Goal: Register for event/course

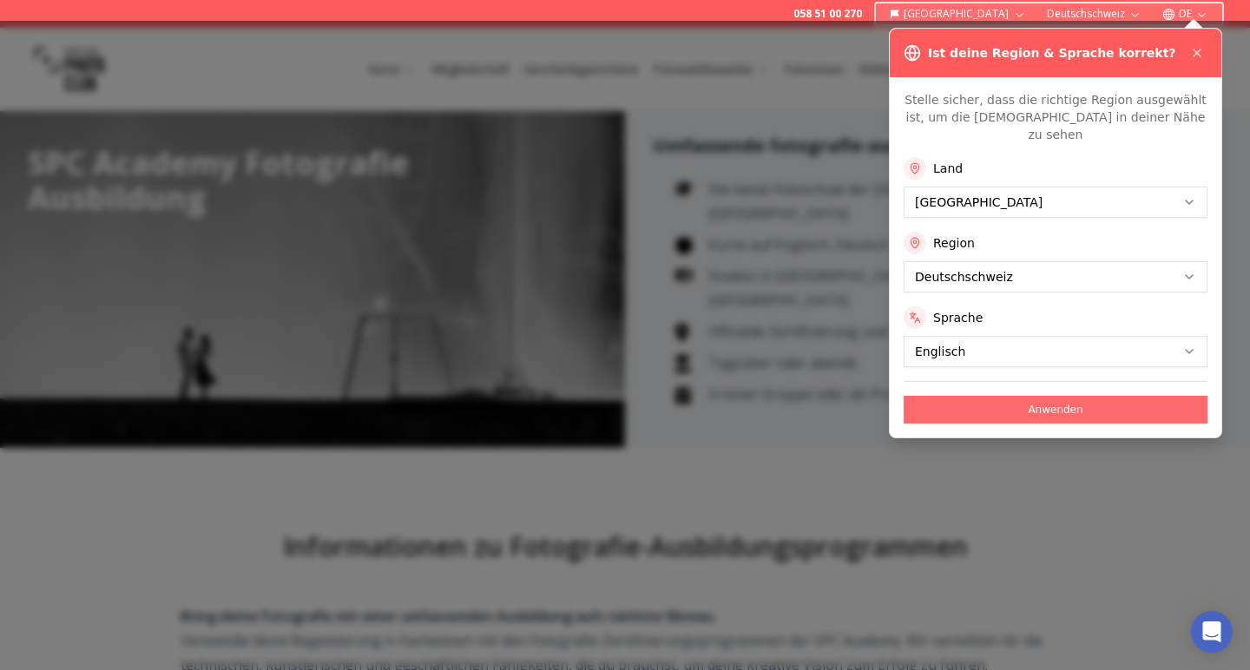
click at [1055, 396] on button "Anwenden" at bounding box center [1056, 410] width 304 height 28
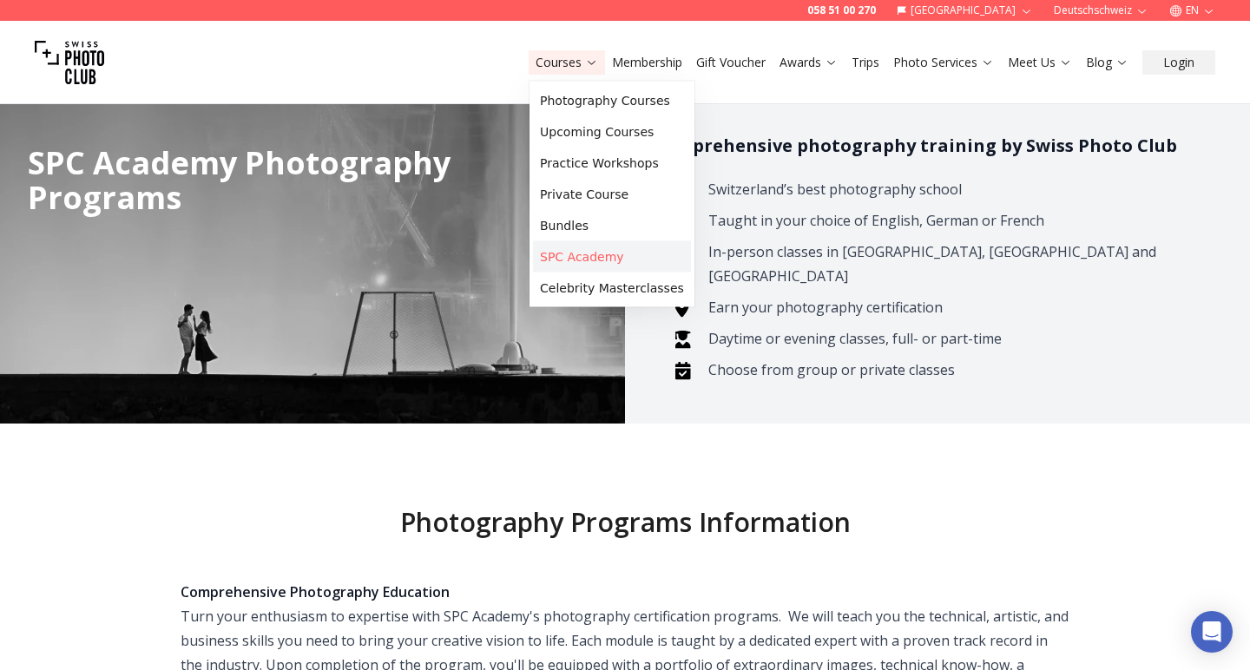
click at [575, 254] on link "SPC Academy" at bounding box center [612, 256] width 158 height 31
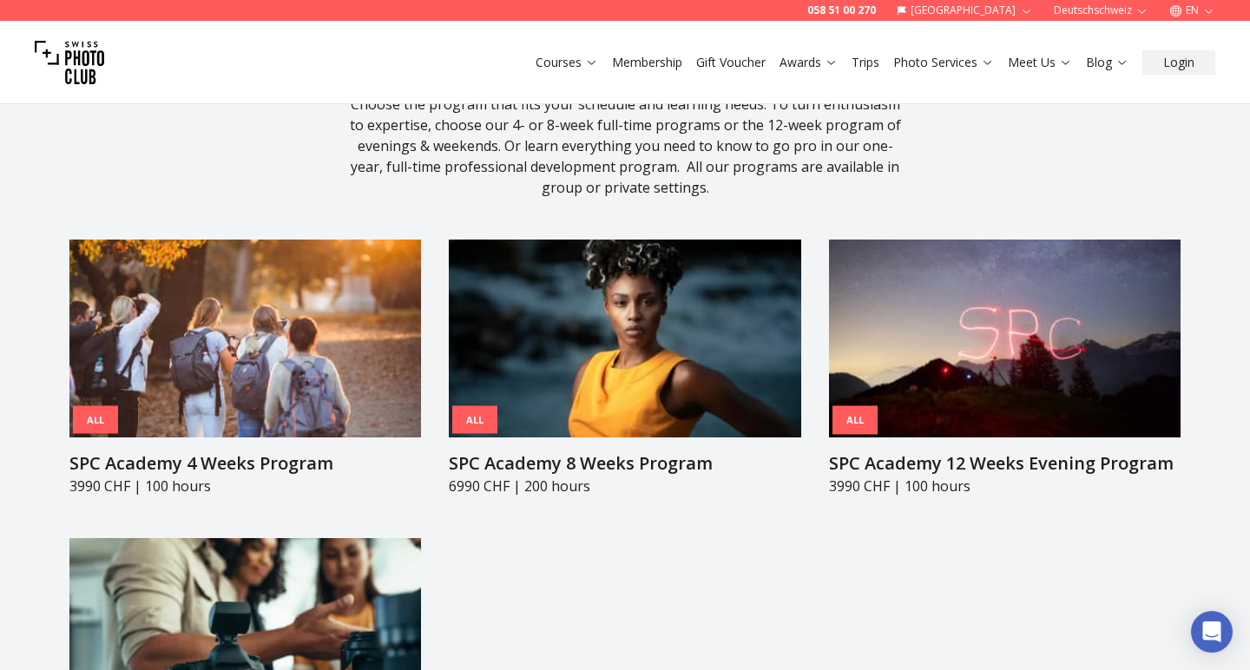
scroll to position [1740, 0]
click at [629, 340] on img at bounding box center [625, 339] width 352 height 198
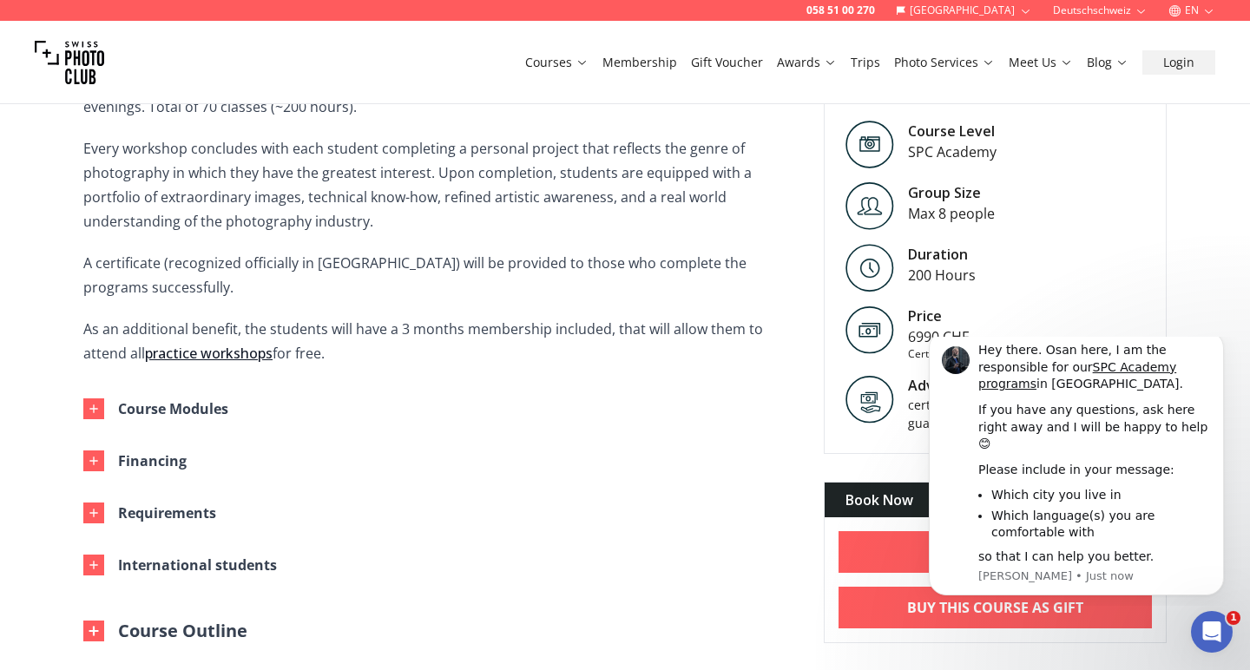
scroll to position [615, 0]
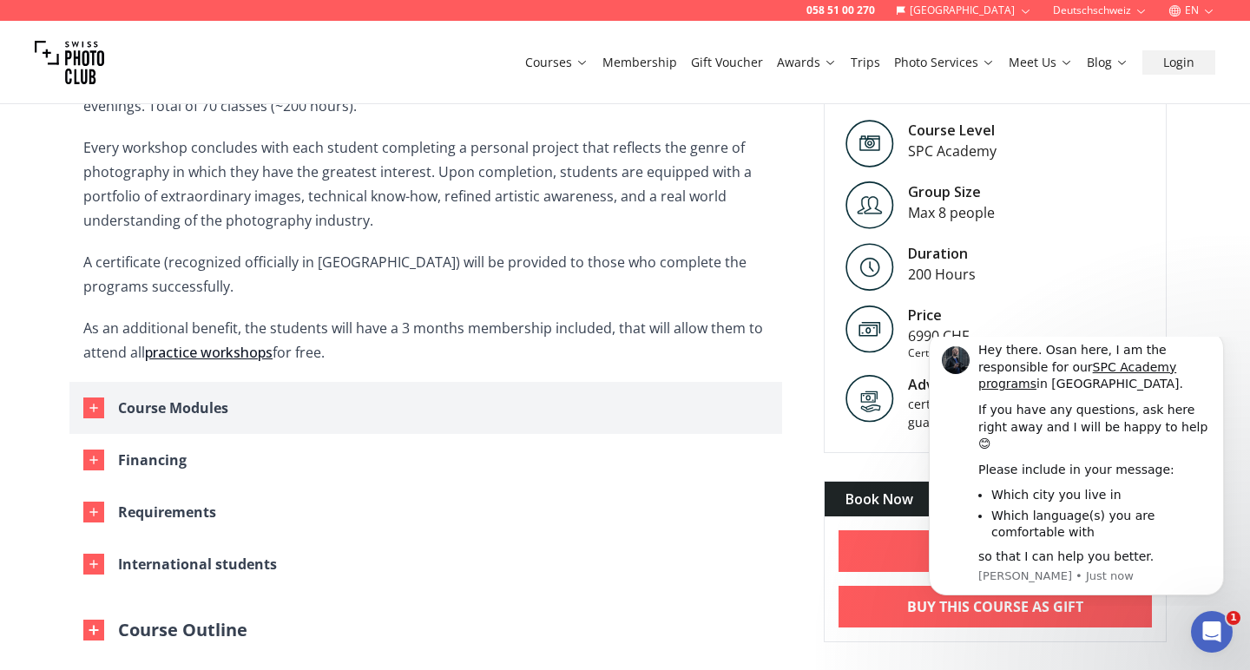
click at [313, 405] on button "Course Modules" at bounding box center [425, 408] width 713 height 52
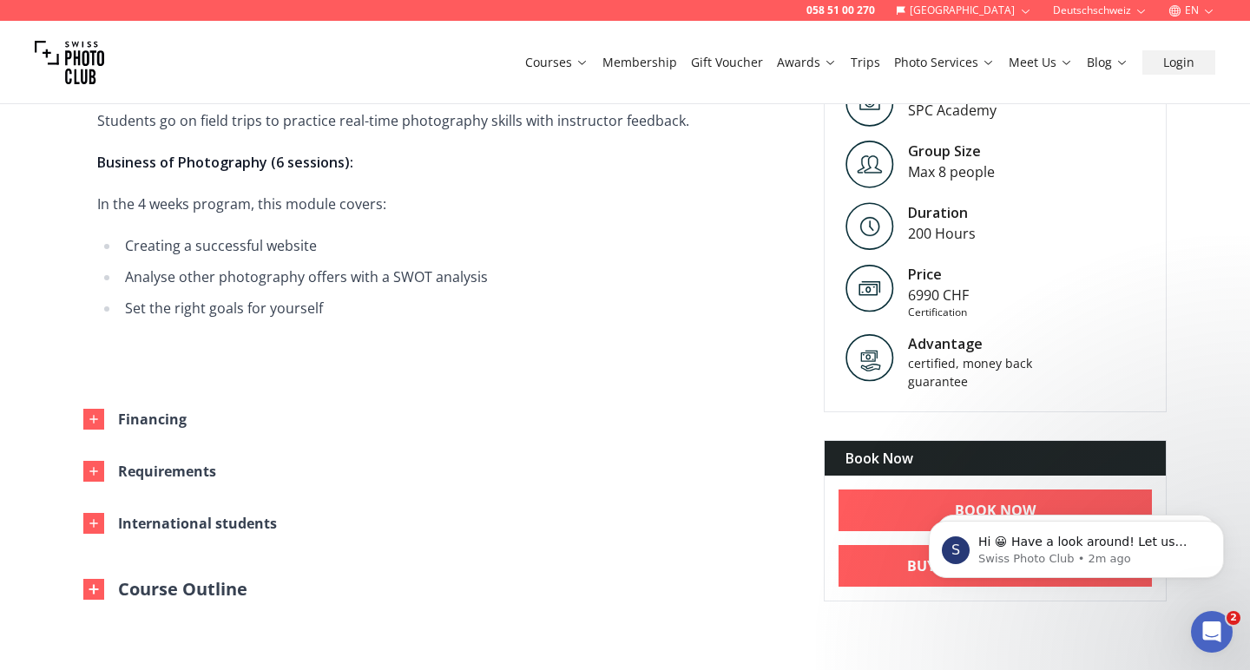
scroll to position [2004, 0]
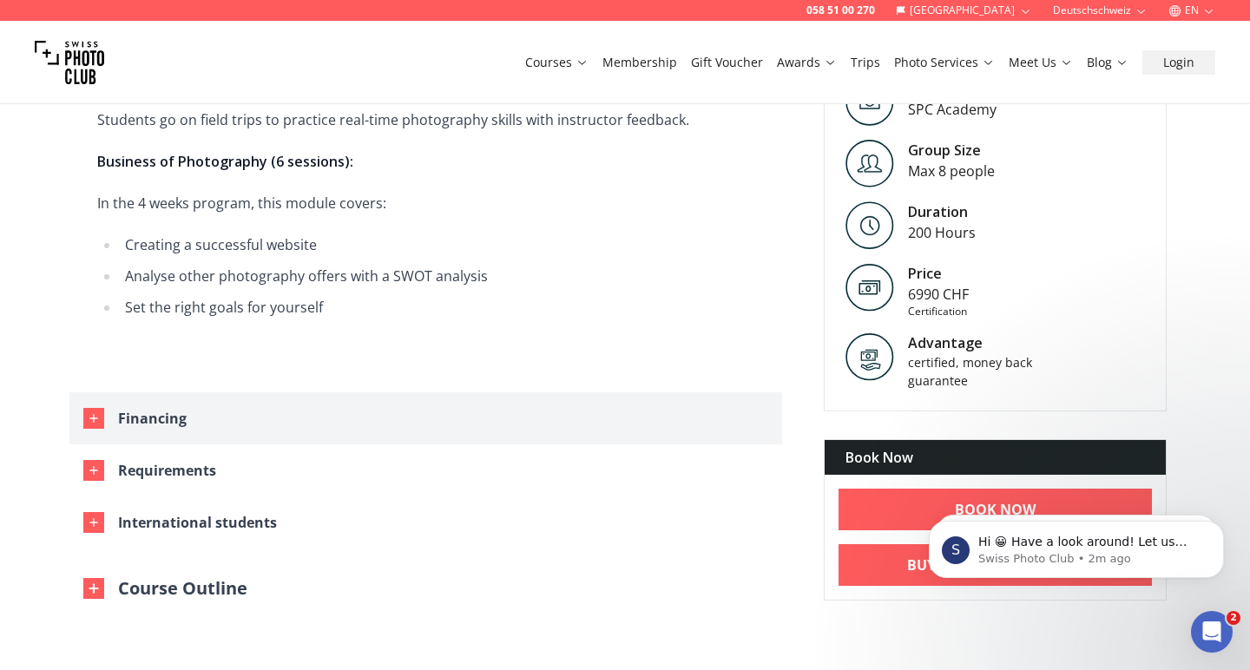
click at [166, 404] on button "Financing" at bounding box center [425, 418] width 713 height 52
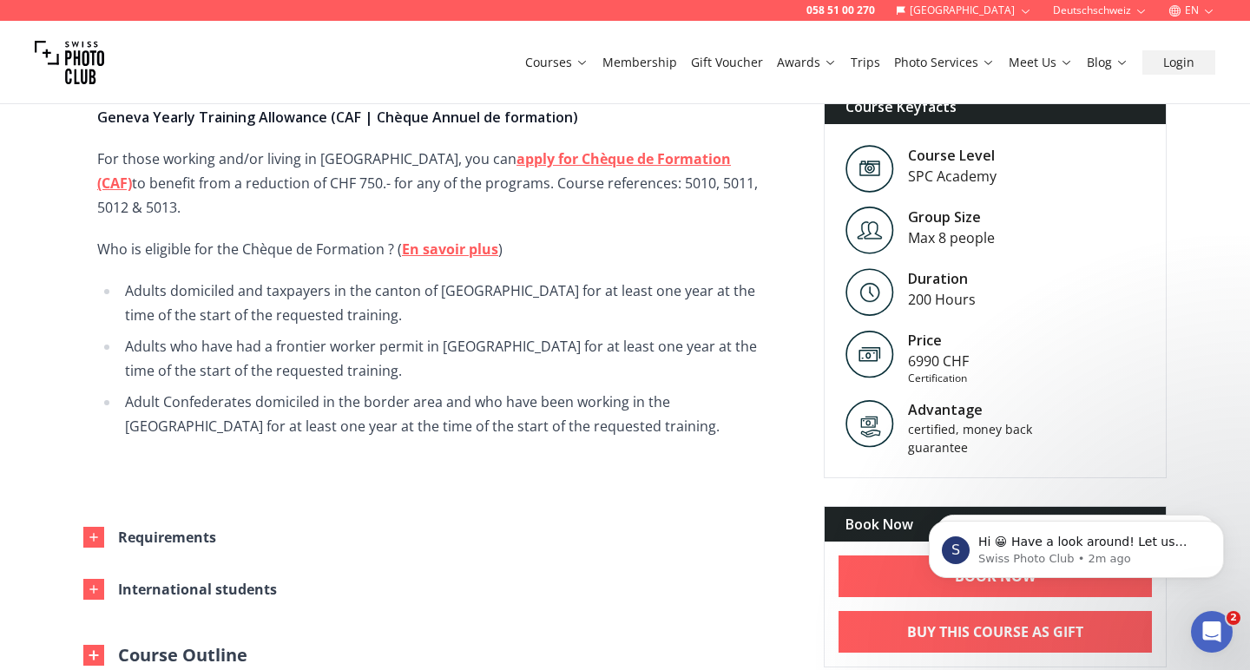
scroll to position [2562, 0]
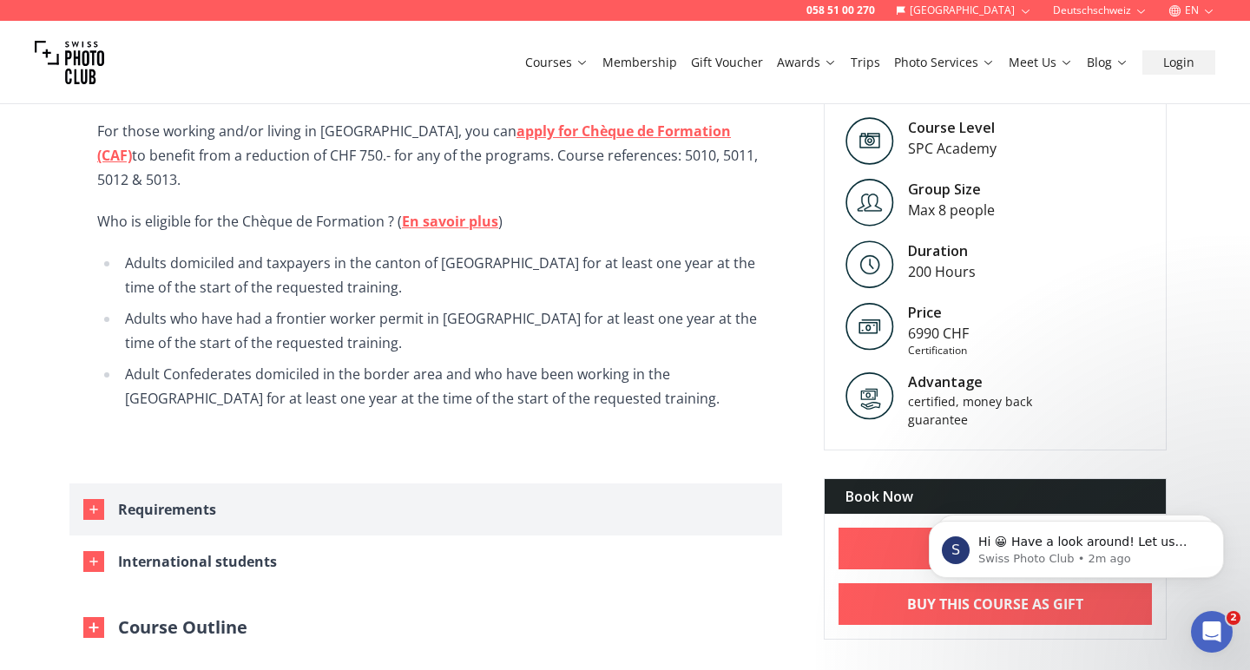
click at [181, 497] on div "Requirements" at bounding box center [167, 509] width 98 height 24
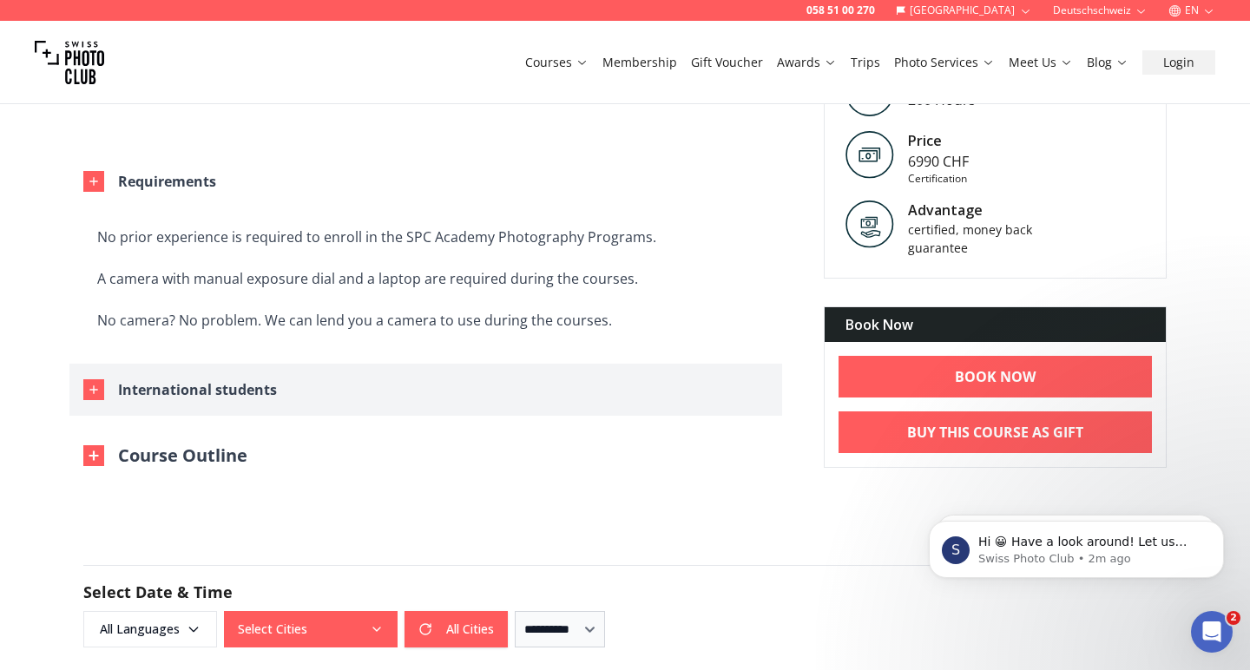
scroll to position [2891, 0]
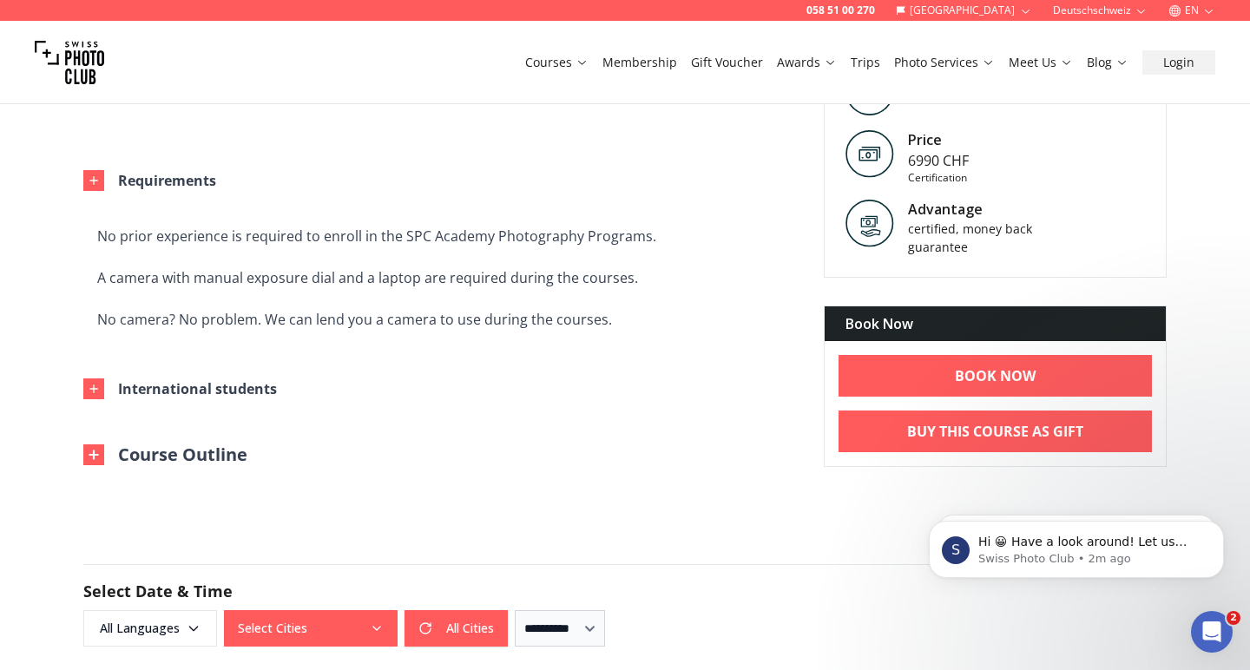
click at [148, 443] on button "Course Outline" at bounding box center [165, 455] width 164 height 24
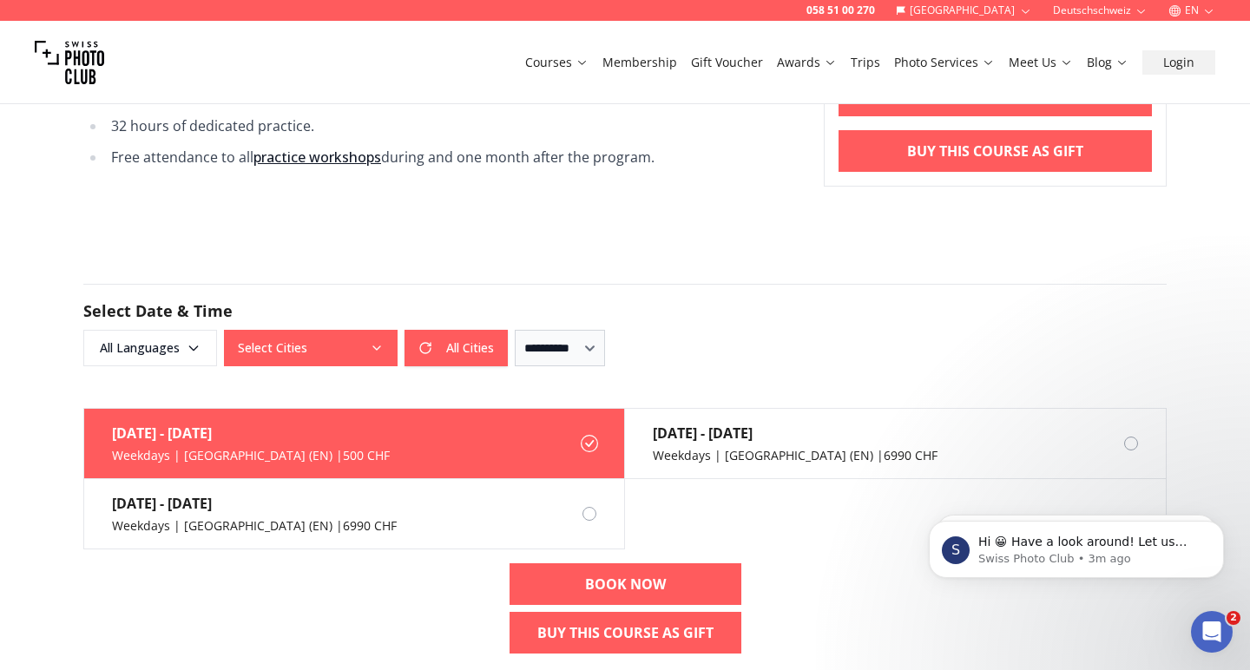
scroll to position [3610, 0]
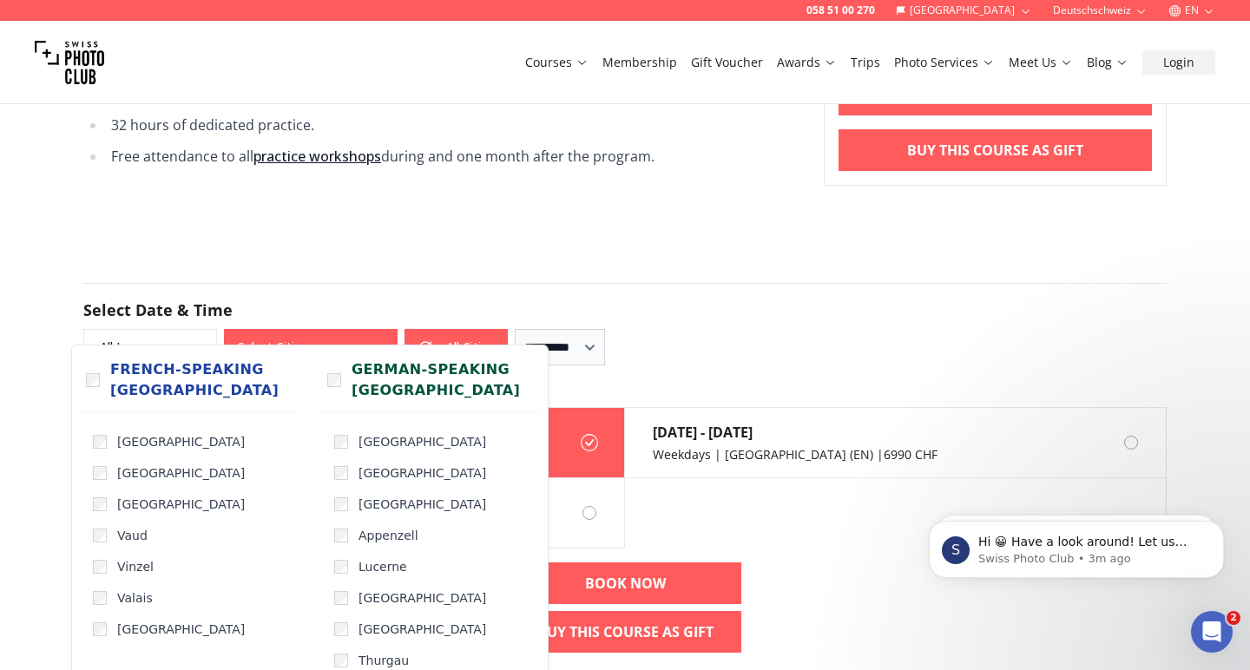
click at [269, 329] on button "Select Cities" at bounding box center [311, 347] width 174 height 36
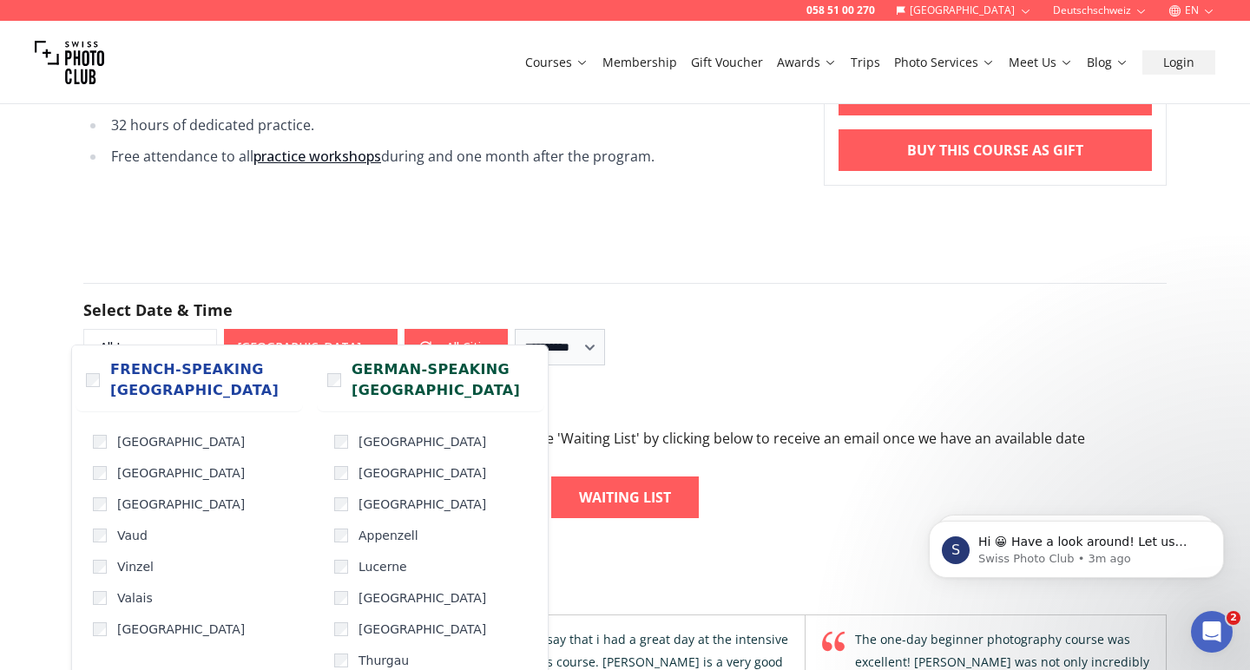
click at [657, 303] on div "**********" at bounding box center [624, 324] width 1083 height 82
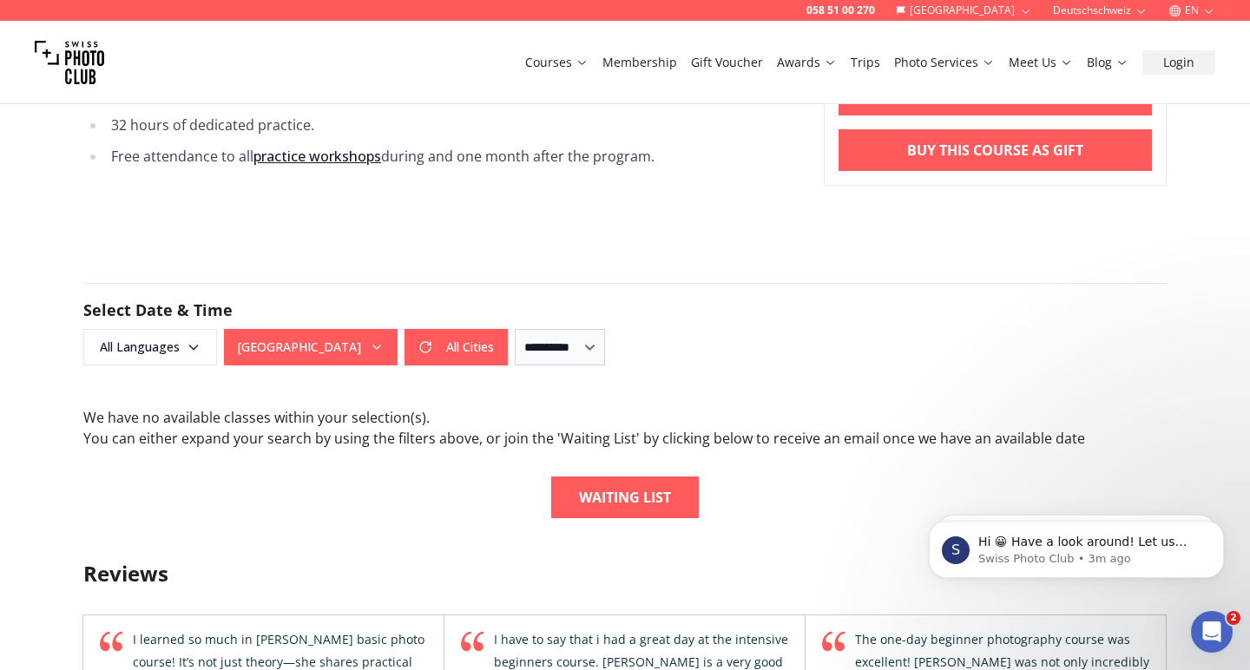
scroll to position [3737, 0]
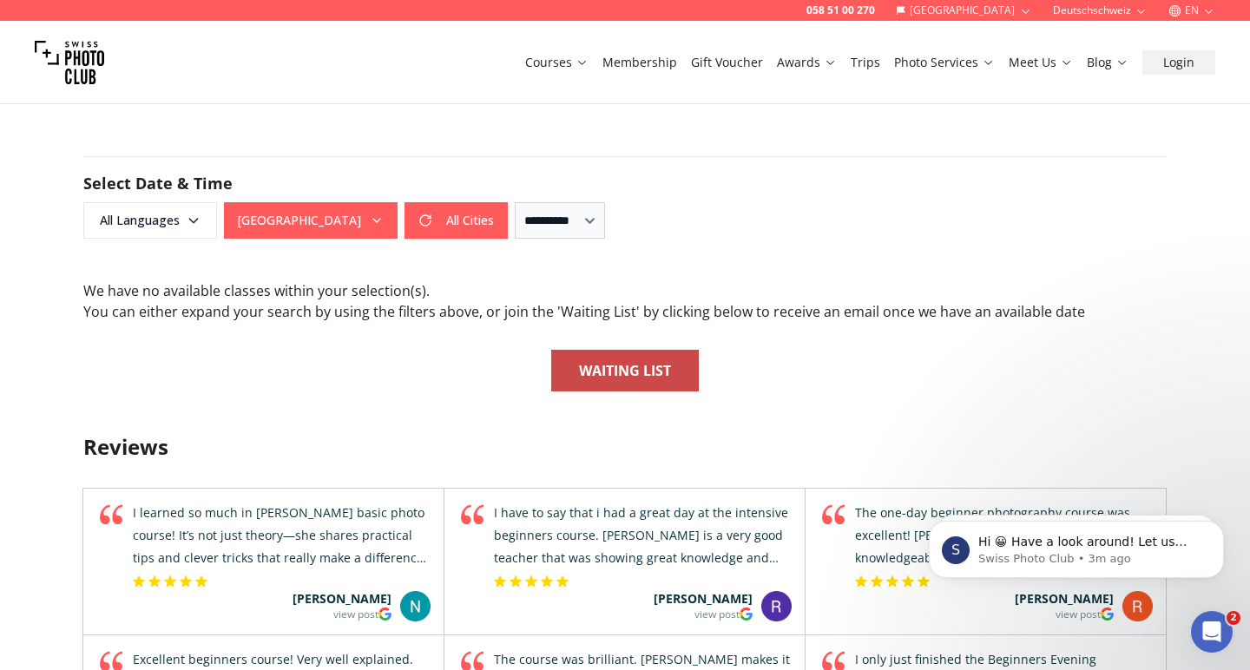
click at [625, 360] on b "Waiting List" at bounding box center [625, 370] width 92 height 21
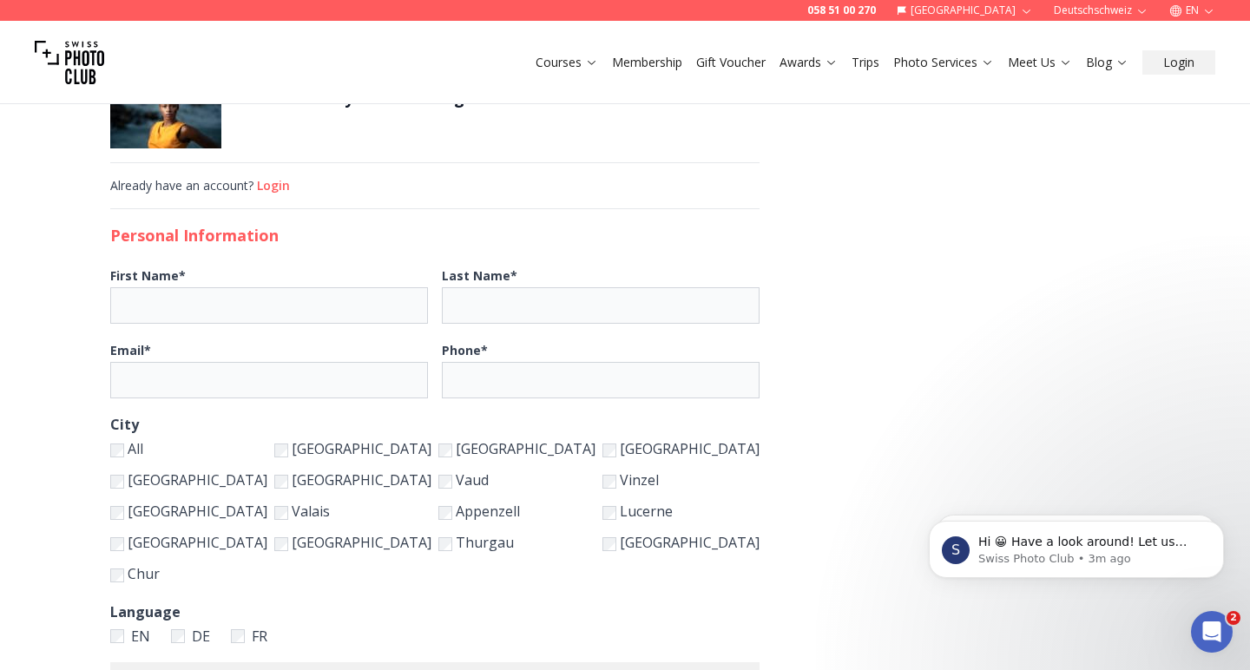
scroll to position [213, 0]
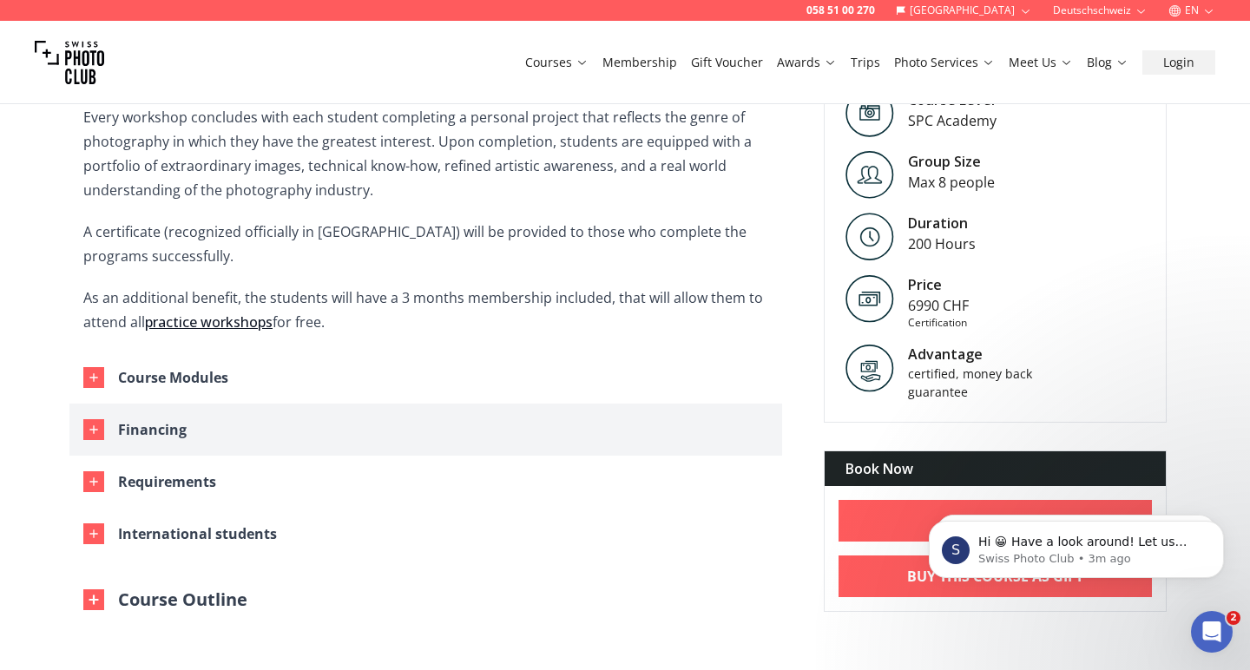
scroll to position [695, 0]
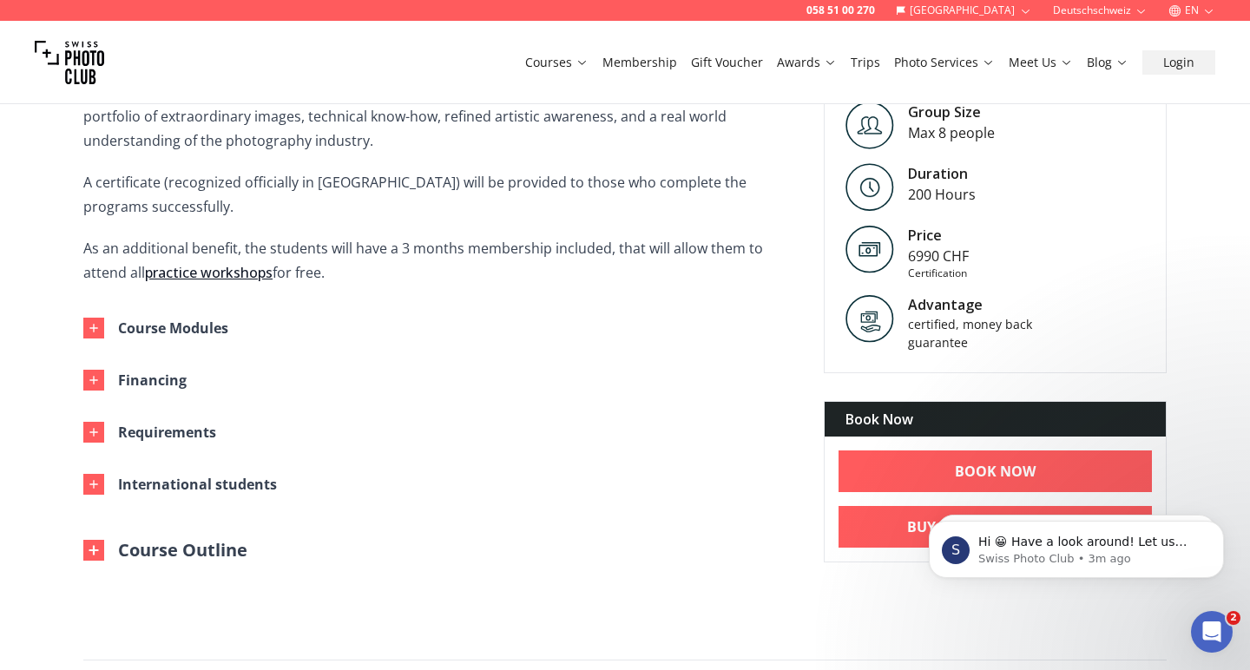
click at [187, 547] on button "Course Outline" at bounding box center [165, 550] width 164 height 24
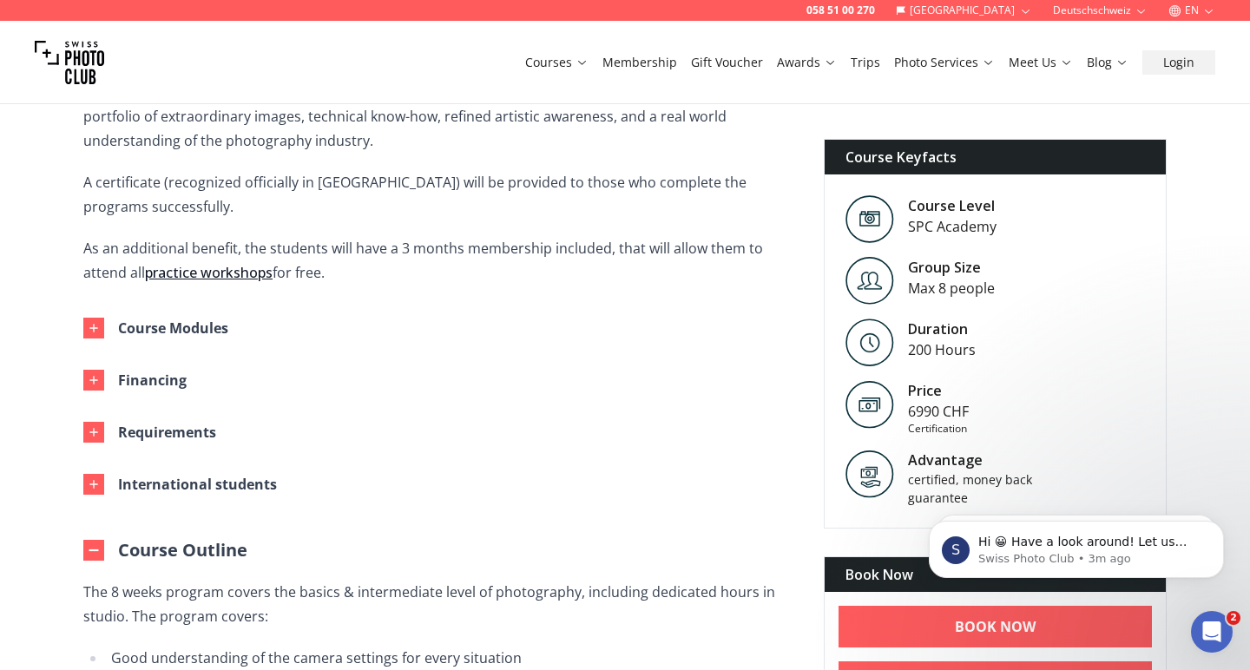
scroll to position [892, 0]
